Goal: Transaction & Acquisition: Purchase product/service

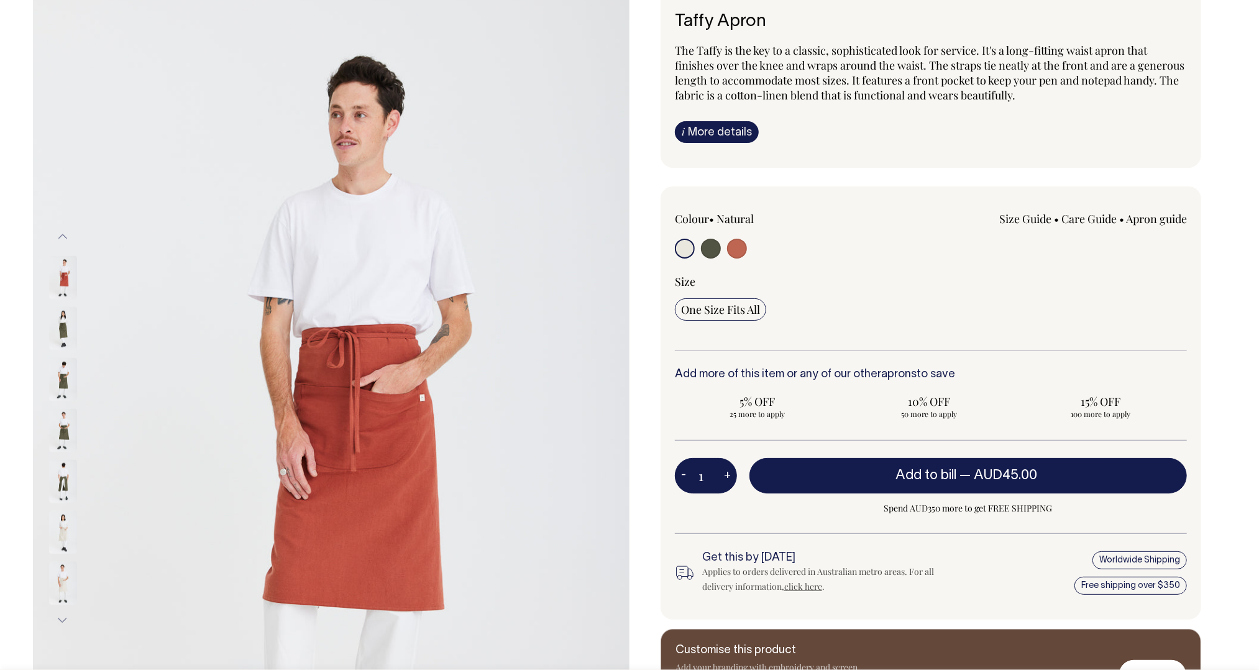
scroll to position [84, 0]
click at [710, 249] on input "radio" at bounding box center [711, 248] width 20 height 20
radio input "true"
select select "Olive"
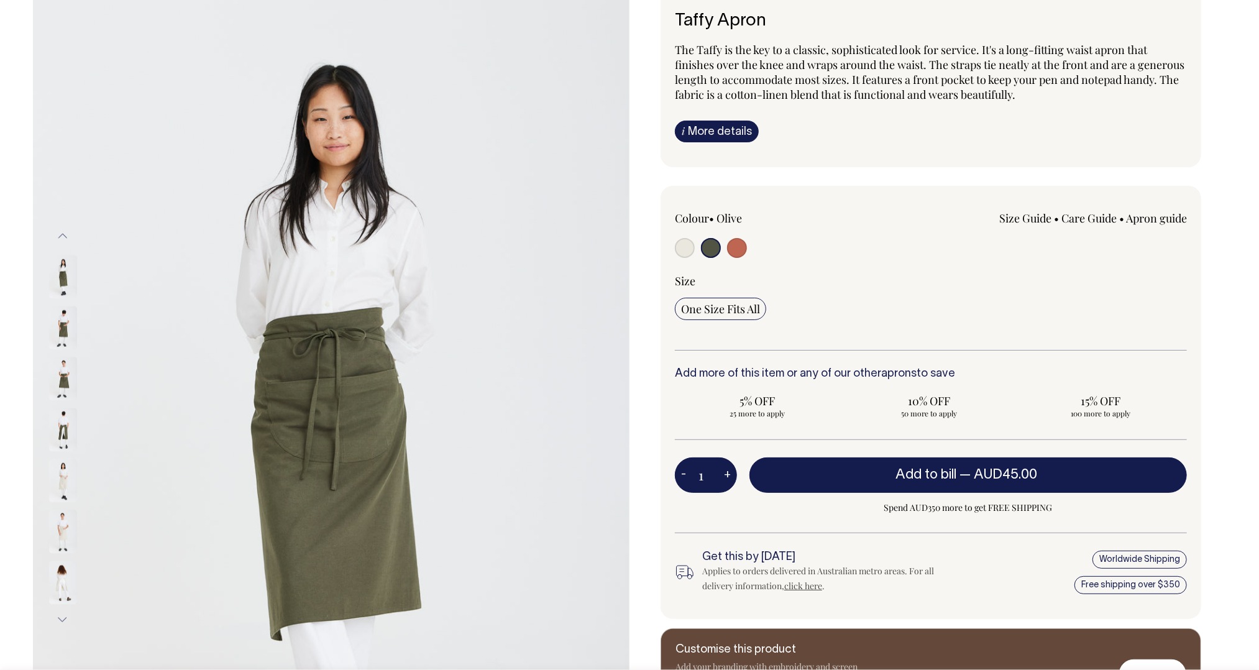
click at [744, 250] on input "radio" at bounding box center [737, 248] width 20 height 20
radio input "true"
select select "Rust"
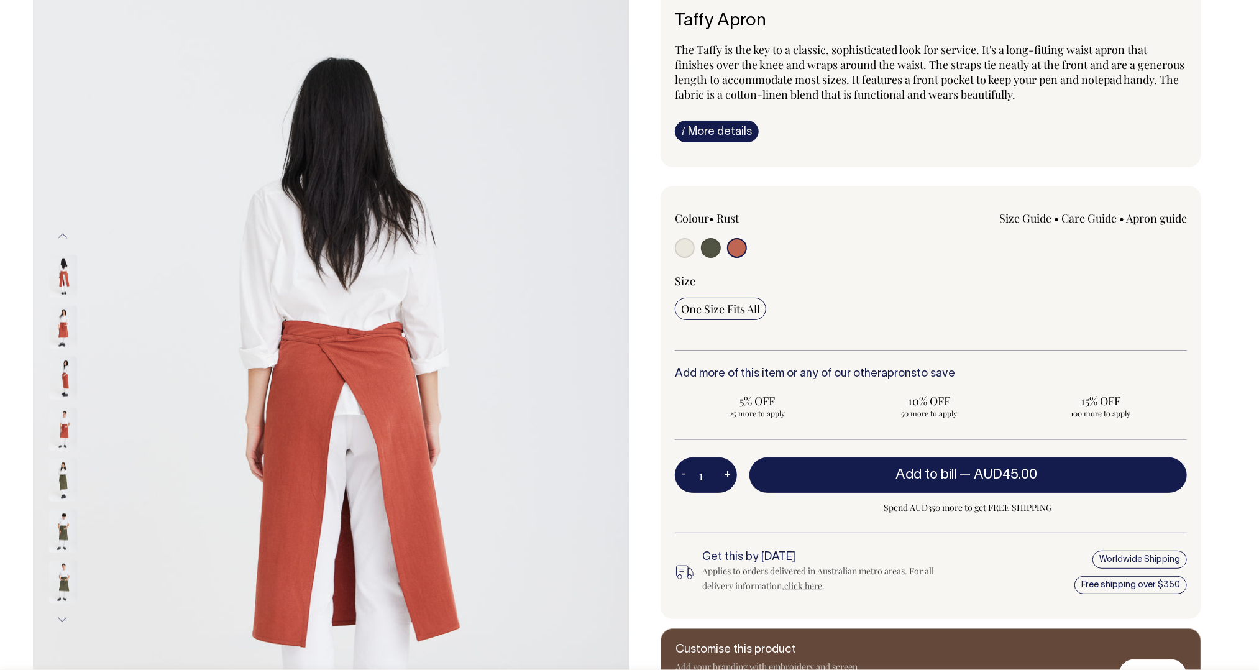
click at [684, 252] on input "radio" at bounding box center [685, 248] width 20 height 20
radio input "true"
select select "Natural"
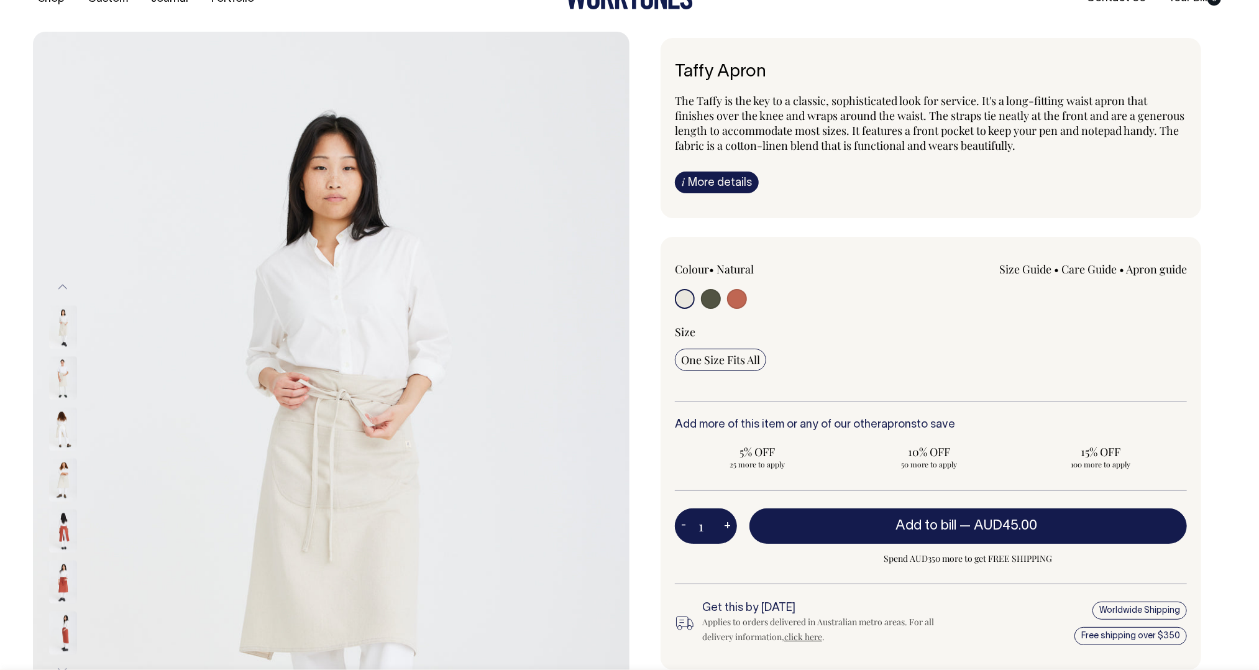
scroll to position [33, 0]
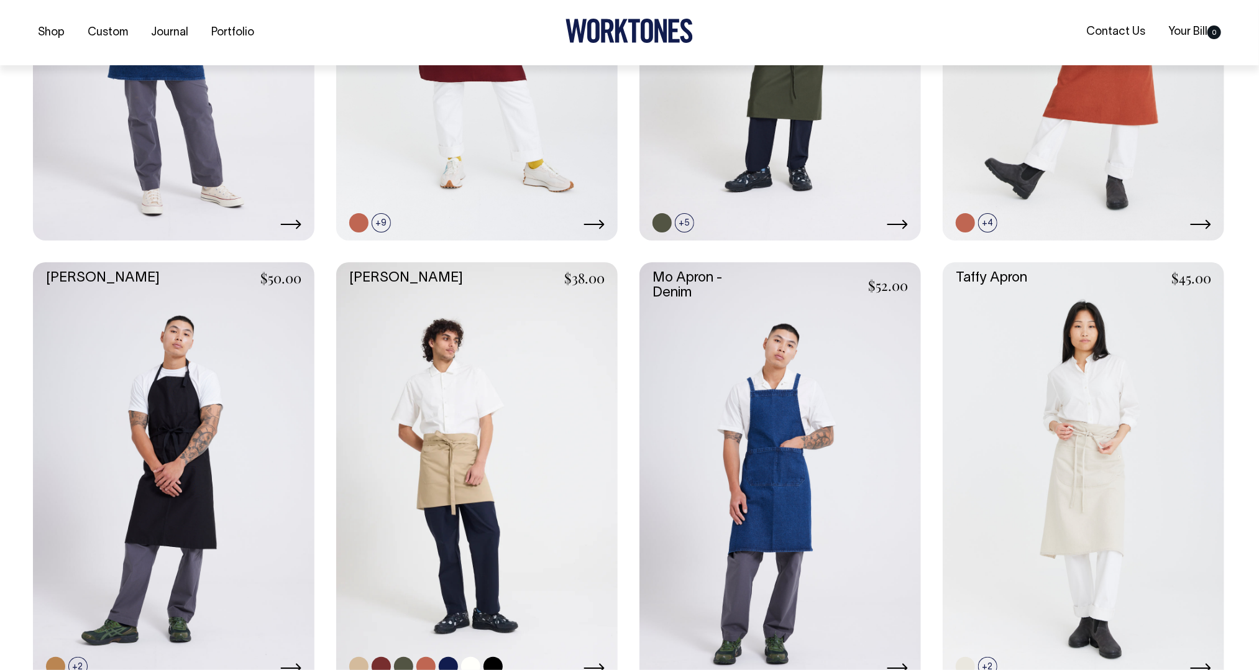
scroll to position [783, 0]
click at [230, 502] on link at bounding box center [173, 473] width 281 height 422
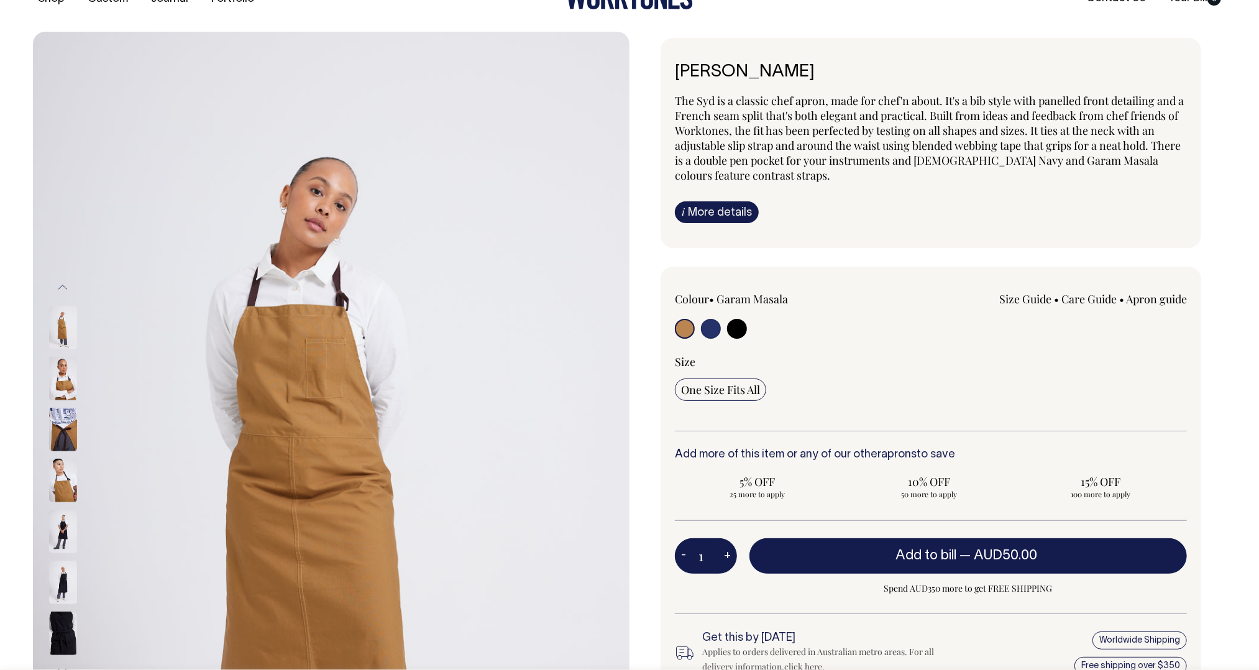
scroll to position [33, 0]
click at [713, 329] on input "radio" at bounding box center [711, 329] width 20 height 20
radio input "true"
select select "French Navy"
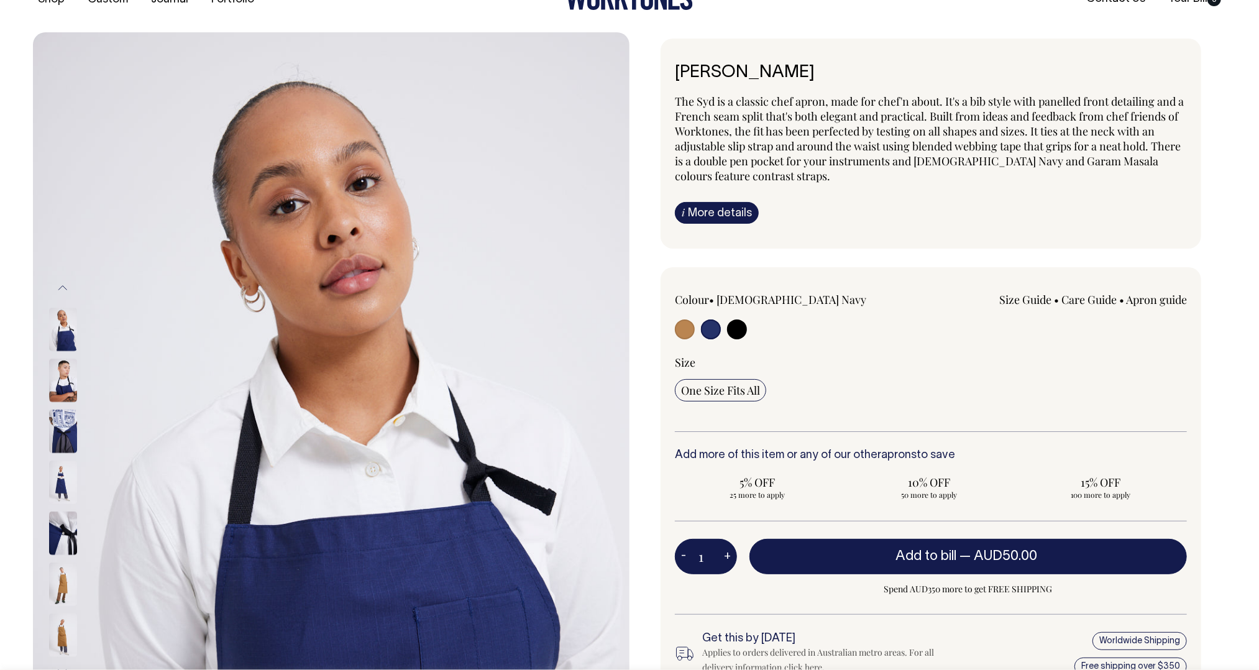
click at [735, 329] on input "radio" at bounding box center [737, 329] width 20 height 20
radio input "true"
select select "Black"
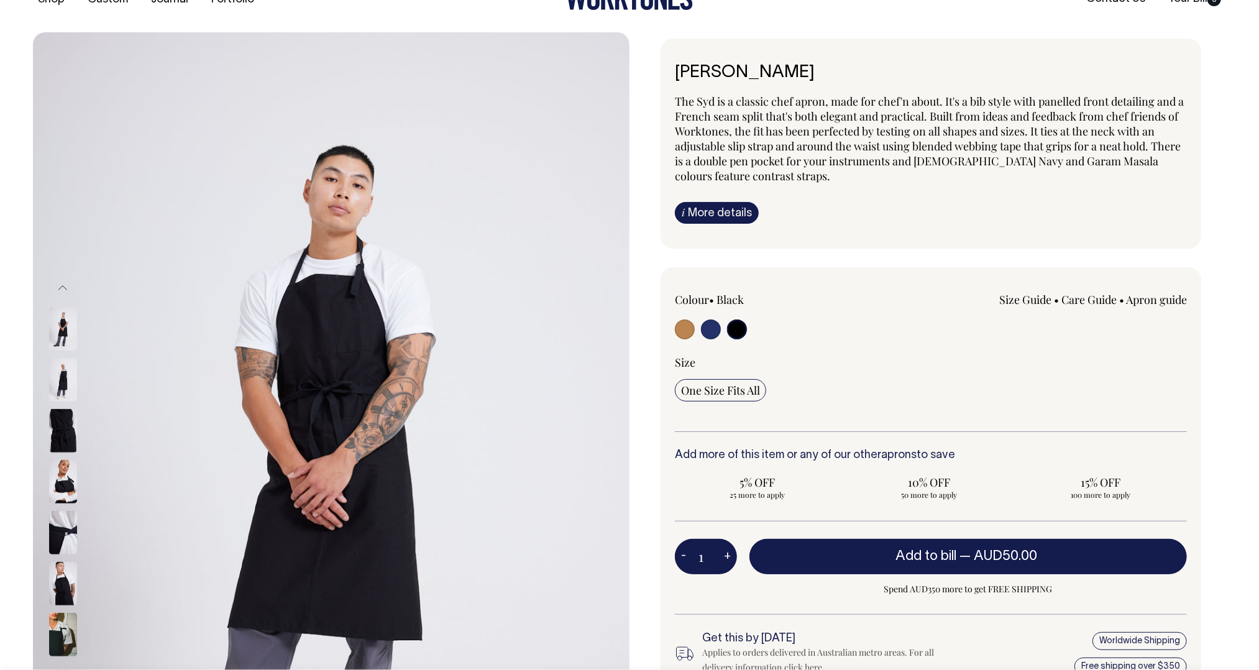
click at [689, 329] on input "radio" at bounding box center [685, 329] width 20 height 20
radio input "true"
select select "Garam Masala"
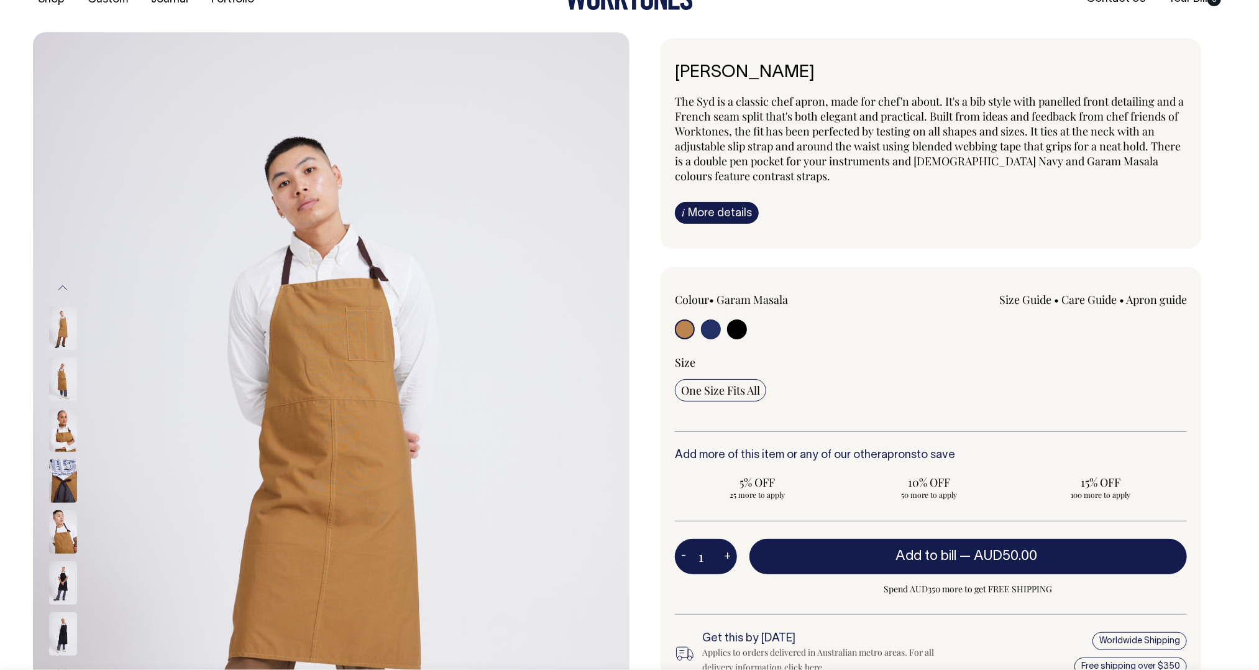
click at [80, 431] on div at bounding box center [79, 429] width 62 height 51
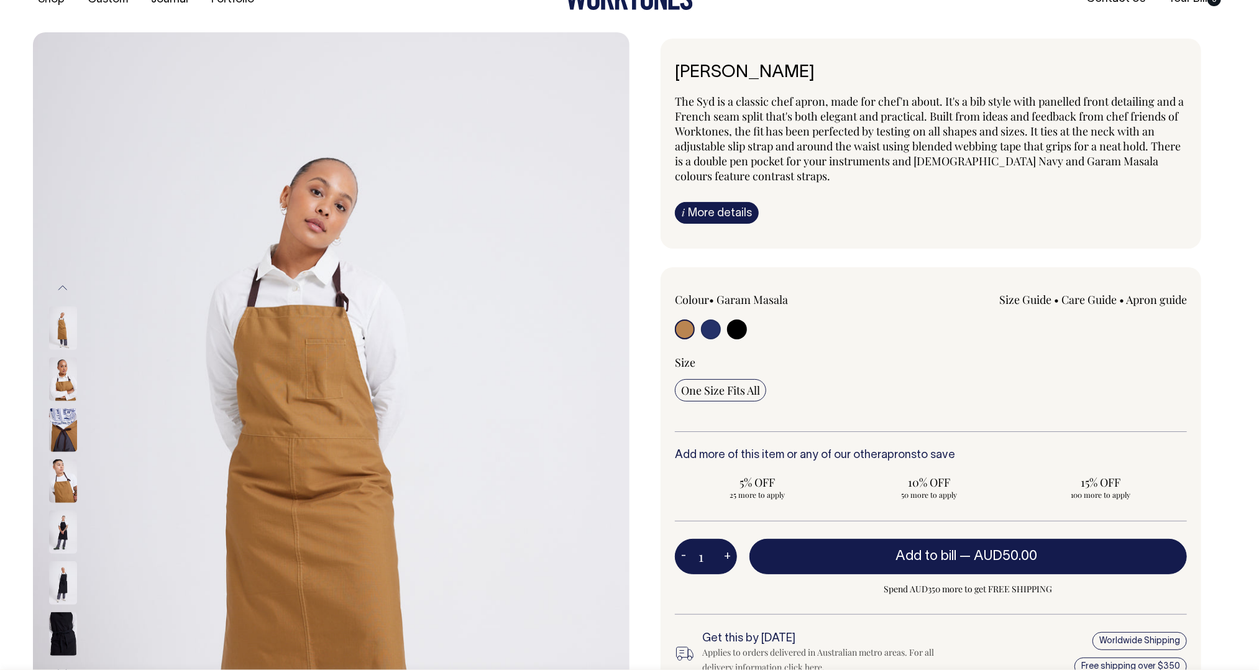
click at [63, 491] on img at bounding box center [63, 480] width 28 height 43
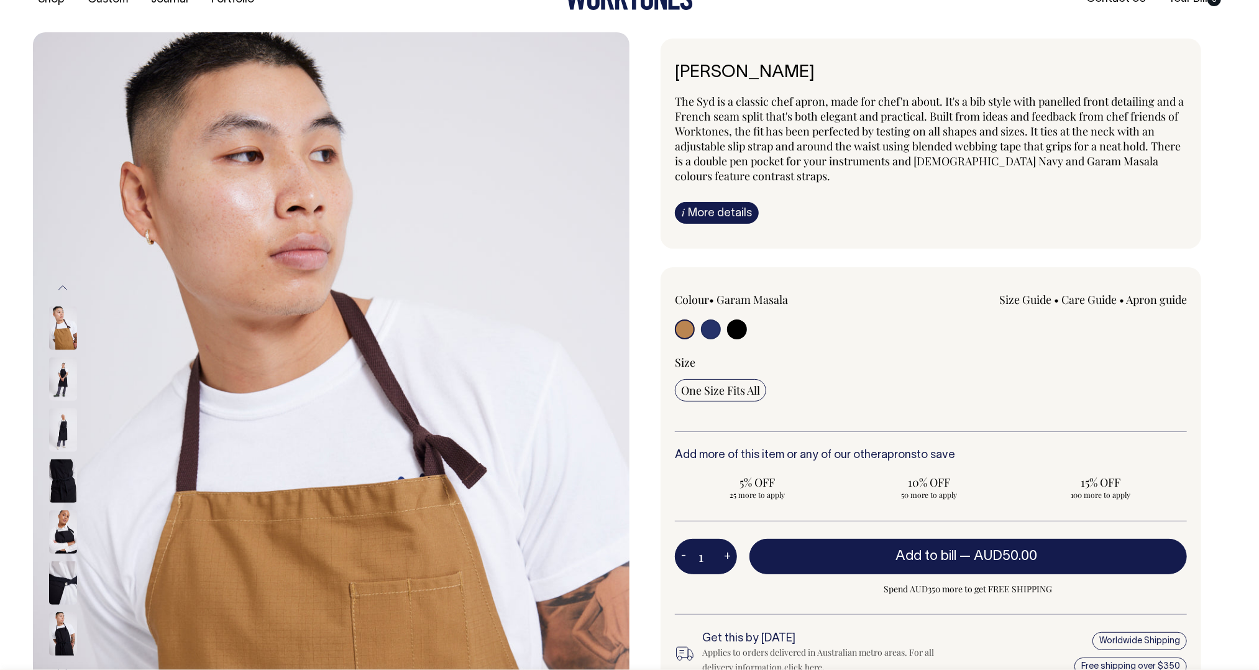
click at [63, 512] on img at bounding box center [63, 531] width 28 height 43
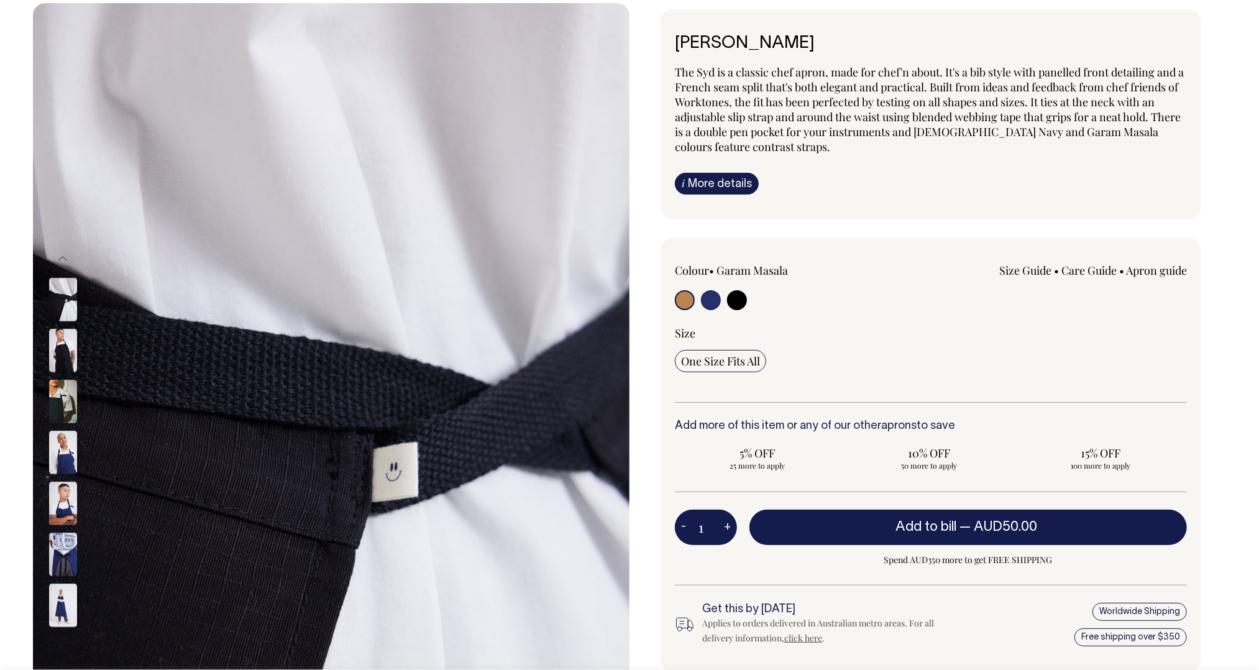
scroll to position [63, 0]
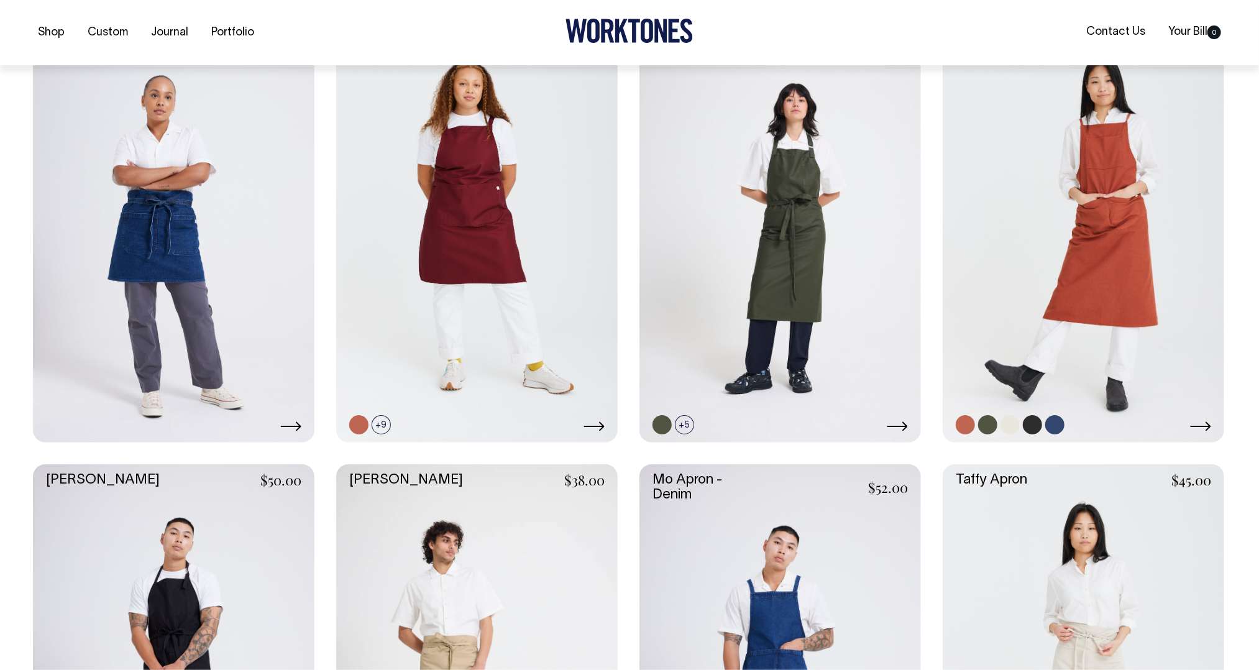
scroll to position [581, 0]
click at [1048, 285] on link at bounding box center [1082, 230] width 281 height 422
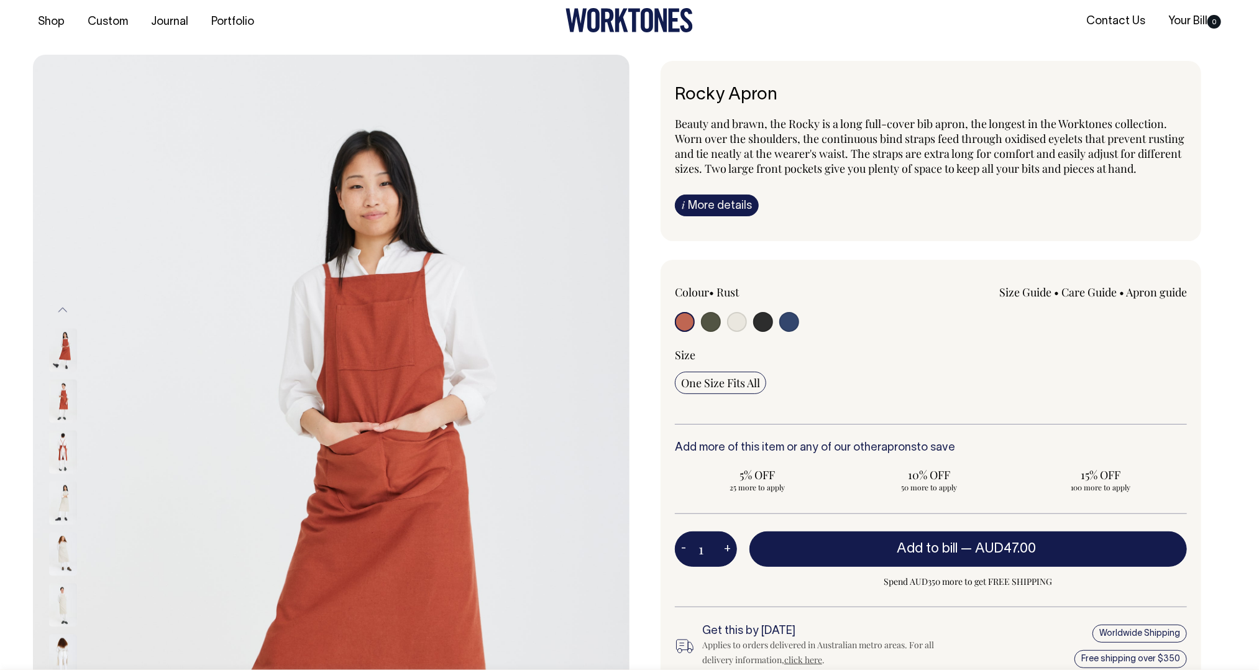
scroll to position [11, 0]
click at [790, 331] on input "radio" at bounding box center [789, 321] width 20 height 20
radio input "true"
select select "Indigo"
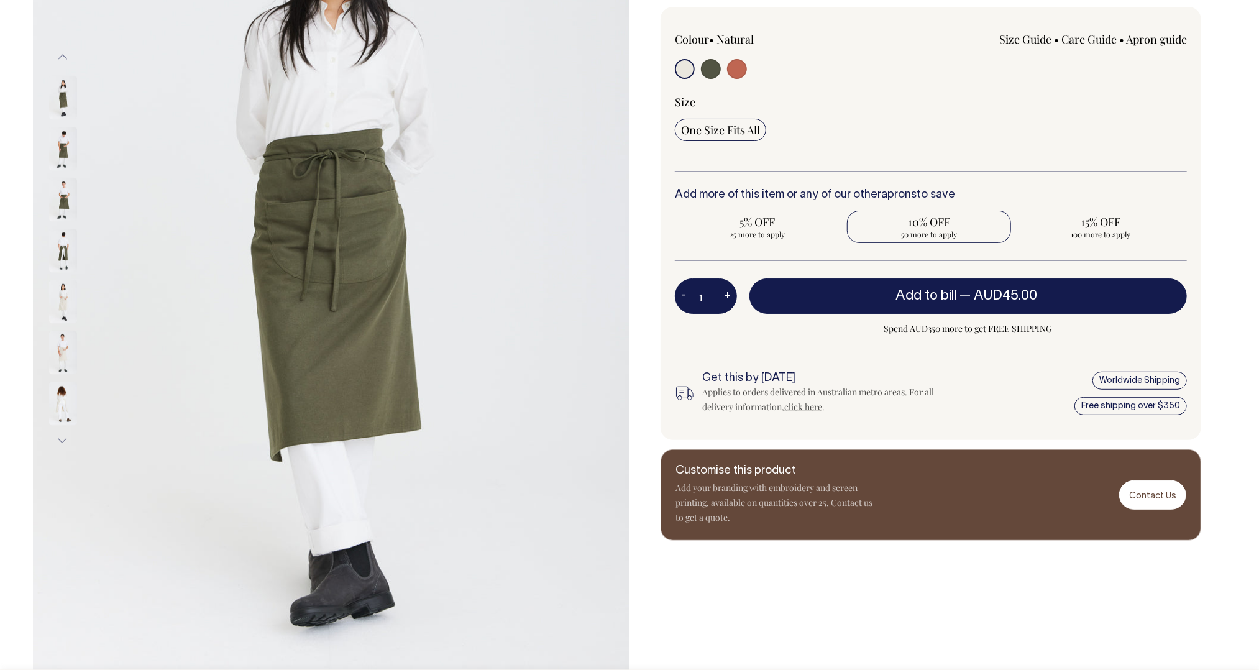
scroll to position [264, 0]
